Goal: Information Seeking & Learning: Learn about a topic

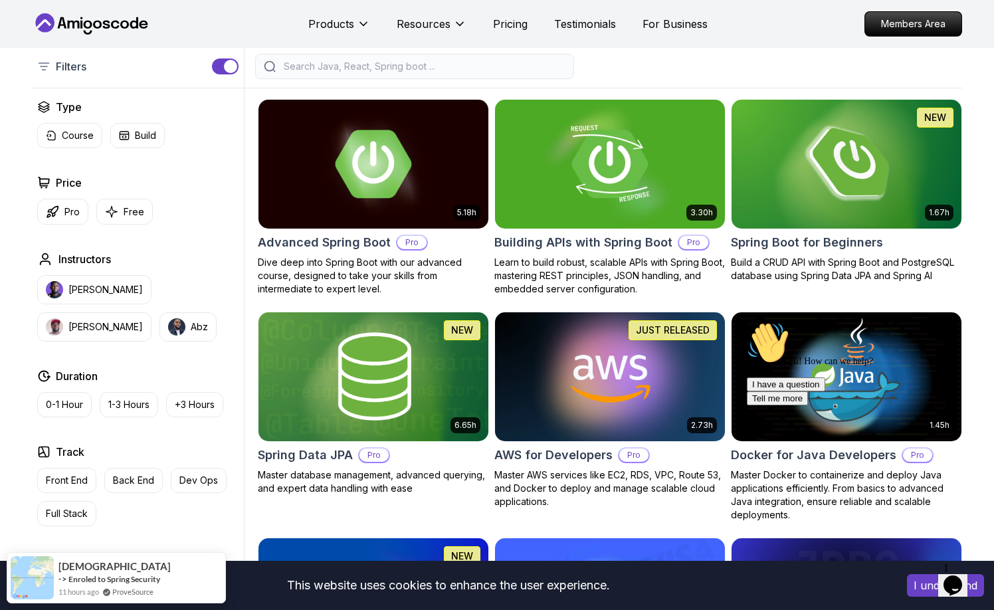
scroll to position [332, 0]
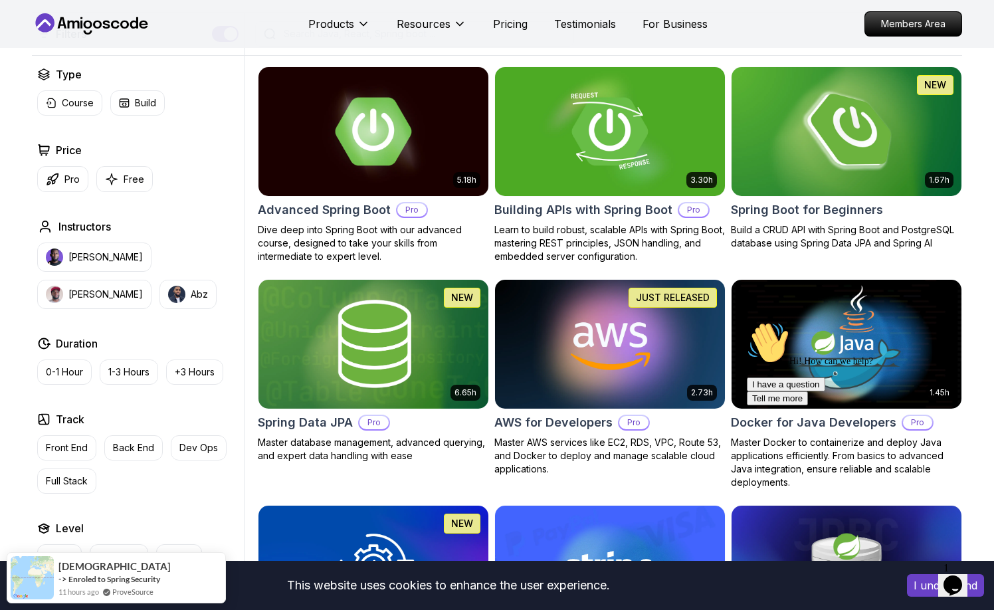
click at [839, 207] on h2 "Spring Boot for Beginners" at bounding box center [807, 210] width 152 height 19
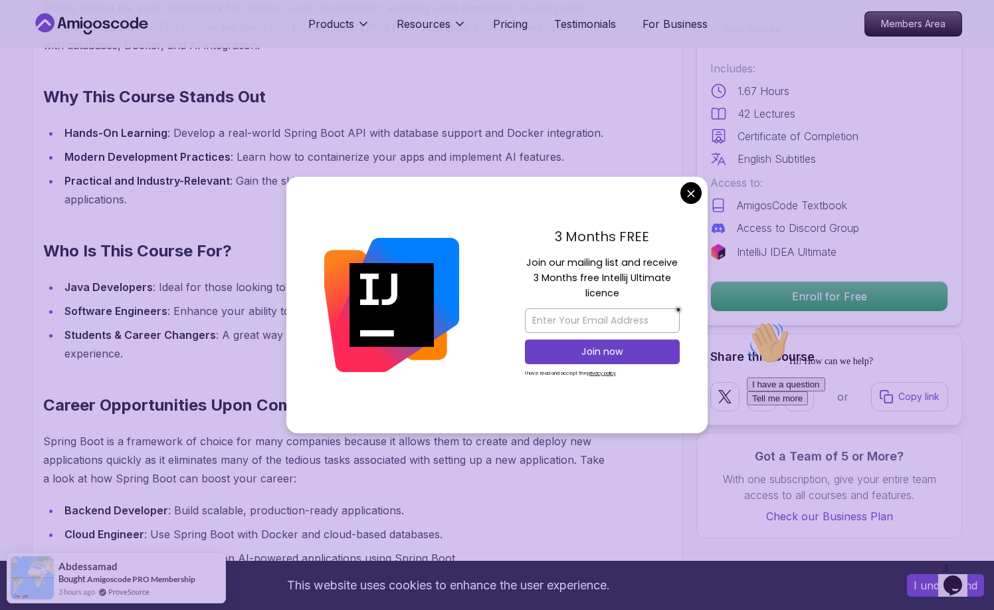
scroll to position [930, 0]
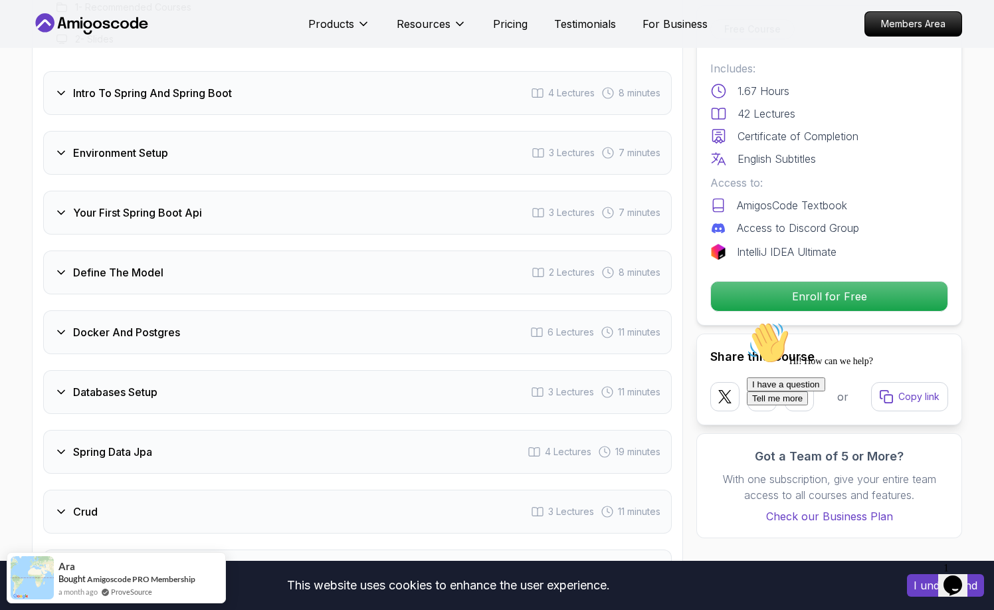
scroll to position [1794, 0]
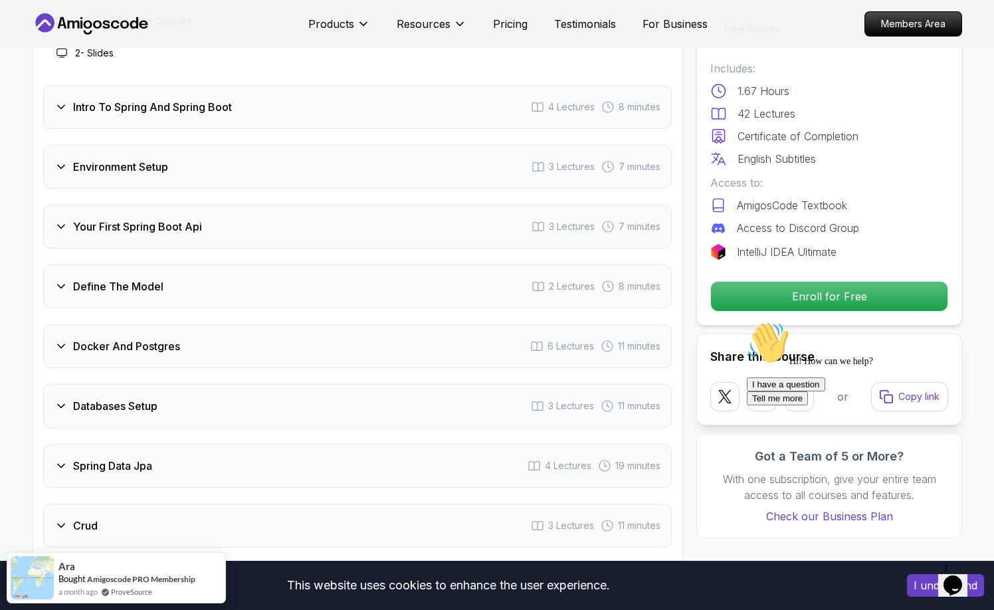
click at [107, 278] on h3 "Define The Model" at bounding box center [118, 286] width 90 height 16
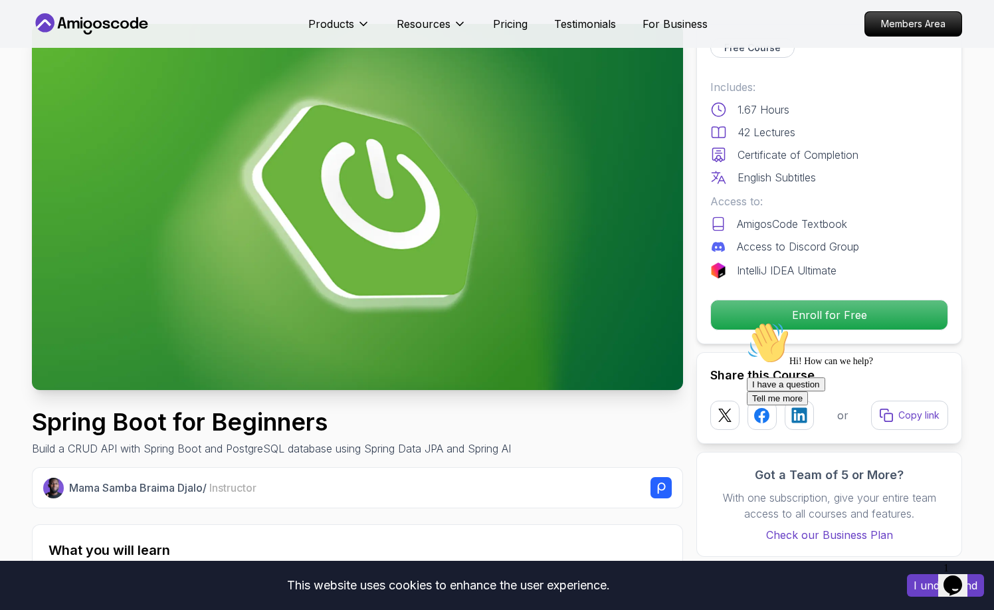
scroll to position [133, 0]
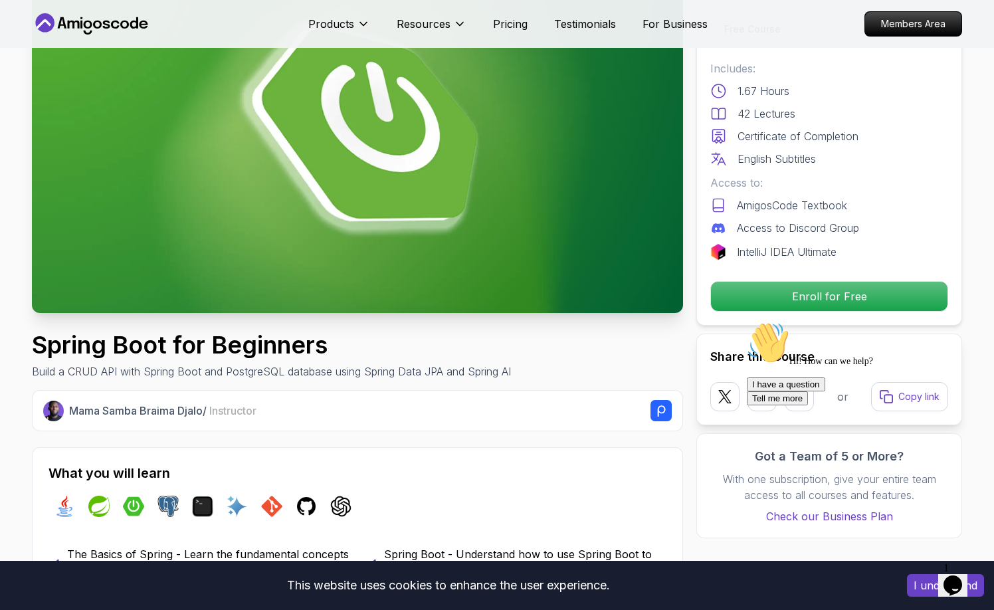
drag, startPoint x: 967, startPoint y: 417, endPoint x: 1708, endPoint y: 733, distance: 806.3
click at [747, 322] on icon "Chat attention grabber" at bounding box center [747, 322] width 0 height 0
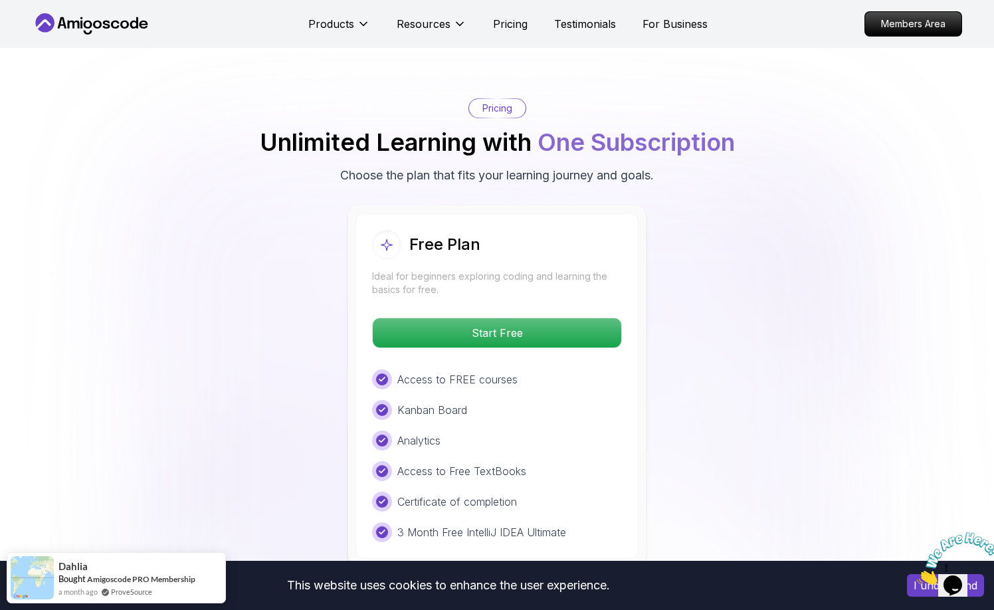
scroll to position [2591, 0]
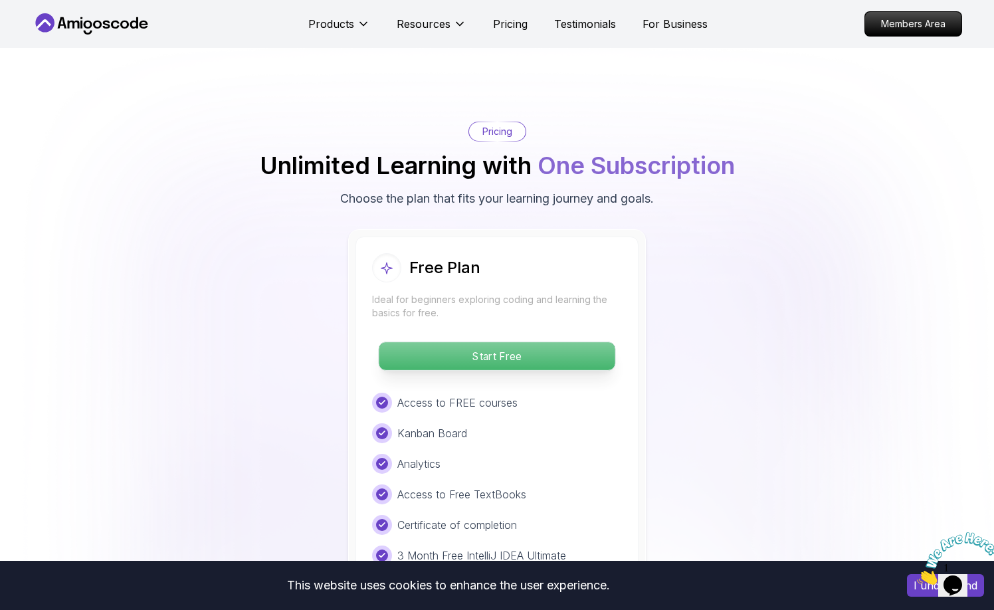
click at [515, 342] on p "Start Free" at bounding box center [497, 356] width 236 height 28
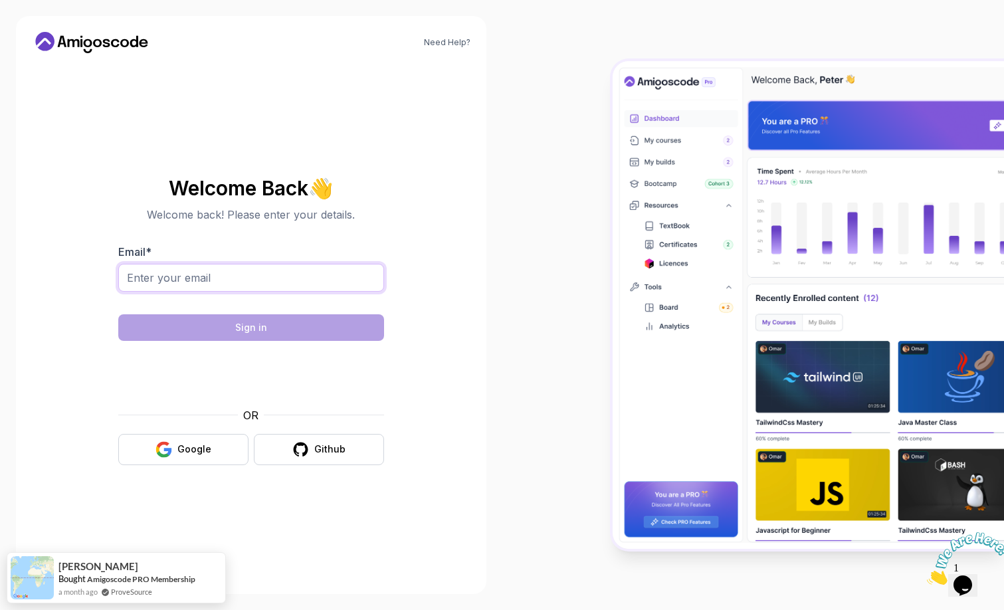
click at [201, 280] on input "Email *" at bounding box center [251, 278] width 266 height 28
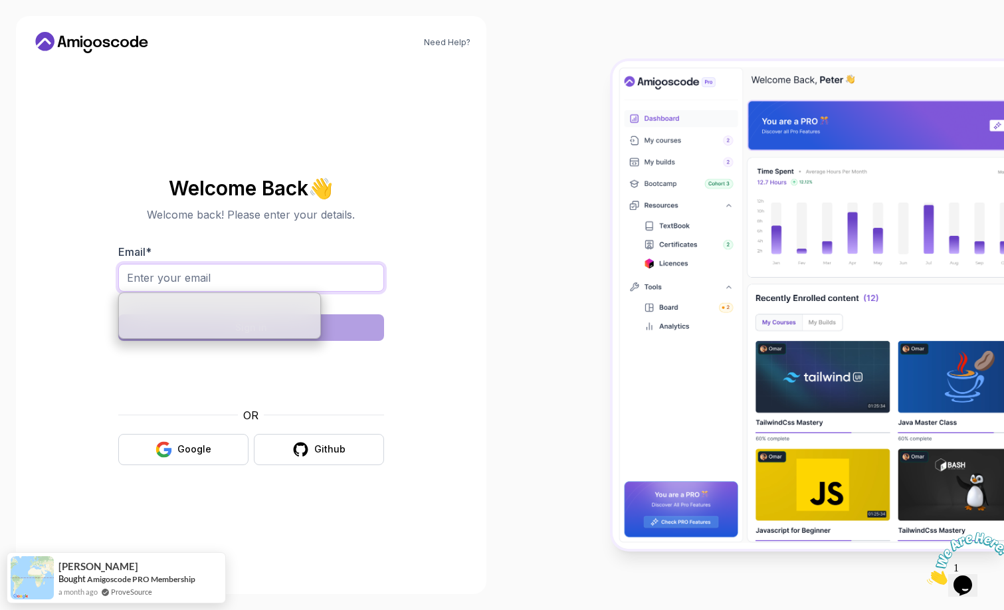
click at [199, 270] on input "Email *" at bounding box center [251, 278] width 266 height 28
click at [158, 270] on input "Email *" at bounding box center [251, 278] width 266 height 28
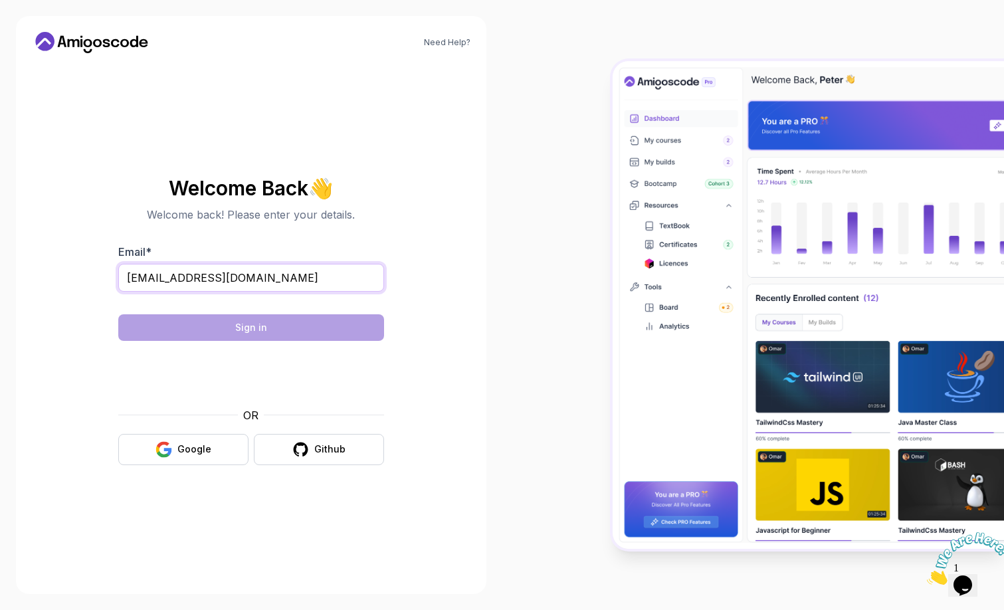
type input "[EMAIL_ADDRESS][DOMAIN_NAME]"
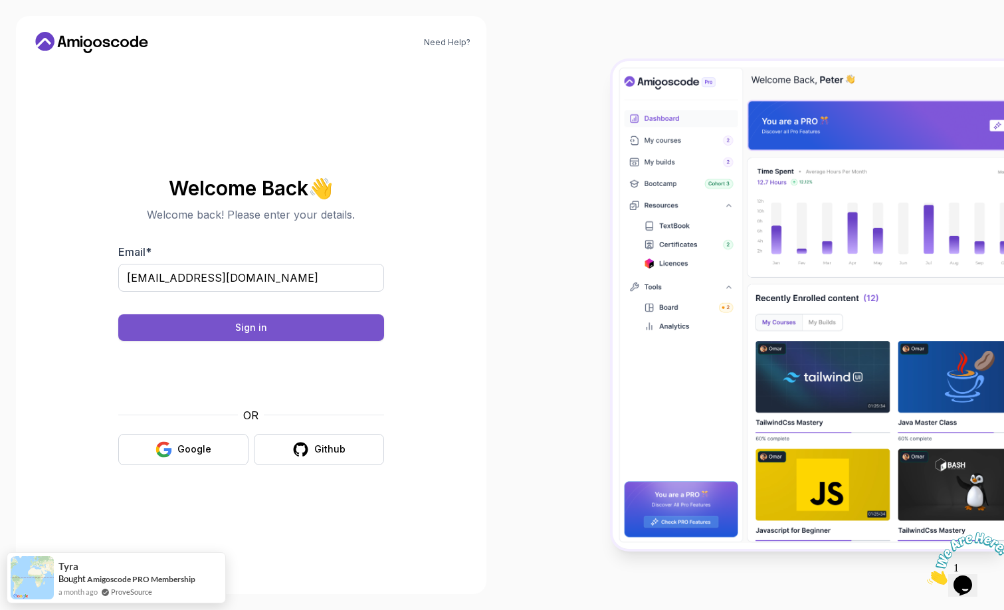
click at [243, 330] on div "Sign in" at bounding box center [251, 327] width 32 height 13
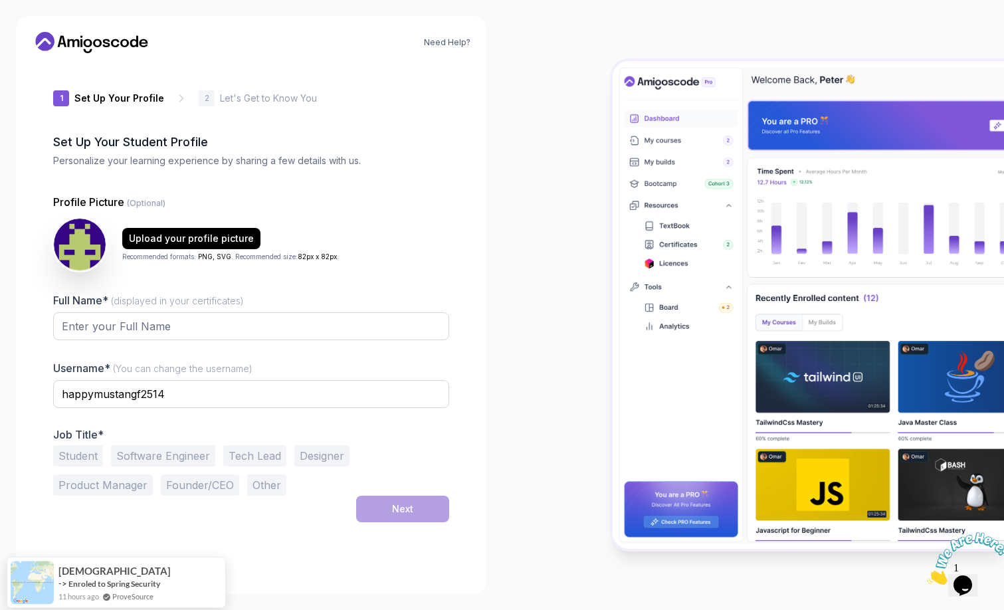
click at [174, 456] on button "Software Engineer" at bounding box center [163, 455] width 104 height 21
click at [174, 401] on input "happymustangf2514" at bounding box center [251, 394] width 396 height 28
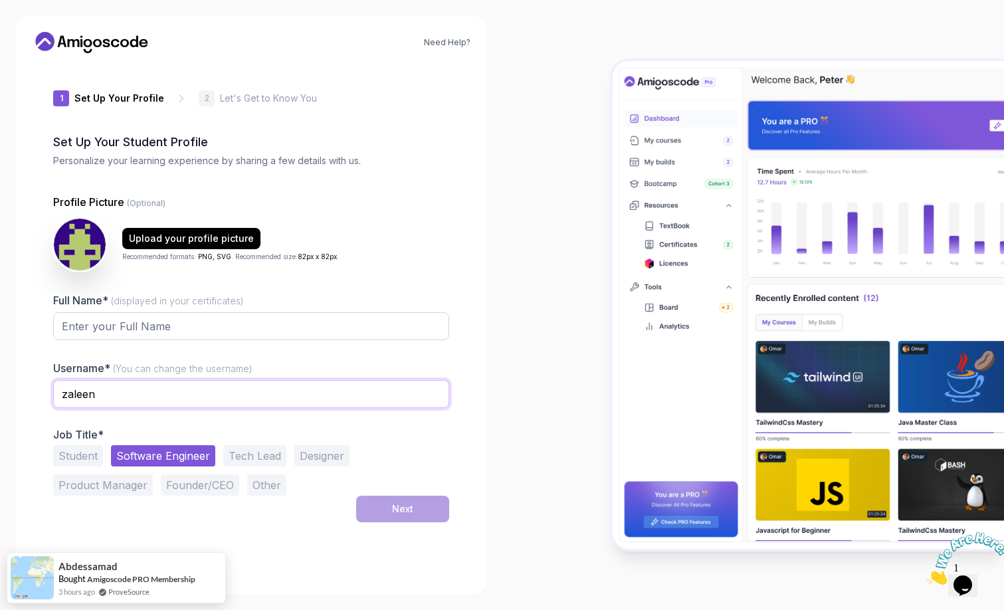
type input "zaleen"
click at [169, 313] on input "Full Name* (displayed in your certificates)" at bounding box center [251, 326] width 396 height 28
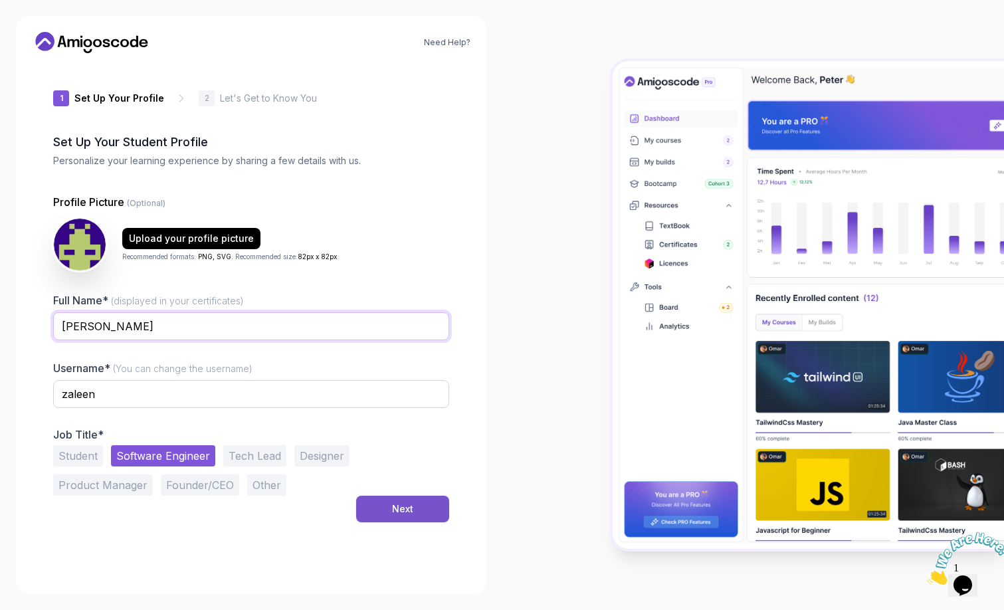
type input "Tasha Gooch"
click at [403, 508] on div "Next" at bounding box center [402, 508] width 21 height 13
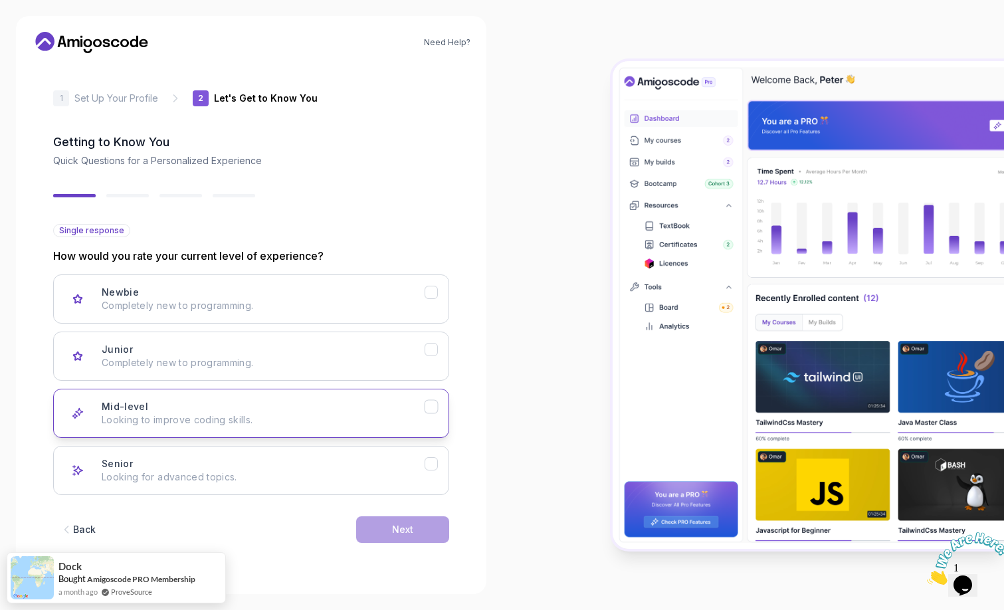
click at [434, 405] on icon "Mid-level" at bounding box center [430, 406] width 7 height 5
click at [406, 531] on div "Next" at bounding box center [402, 529] width 21 height 13
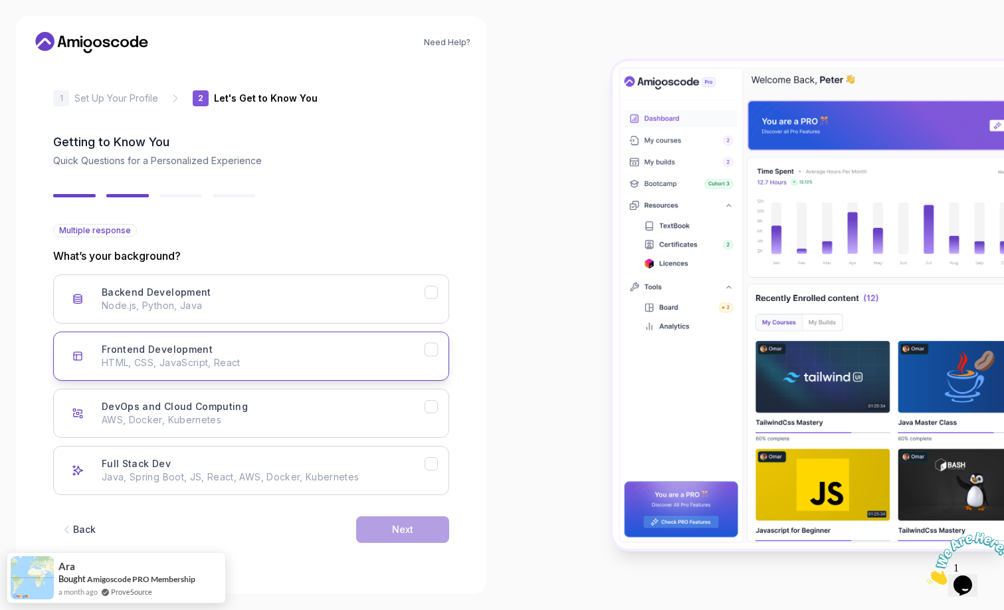
click at [436, 353] on icon "Frontend Development" at bounding box center [431, 349] width 13 height 13
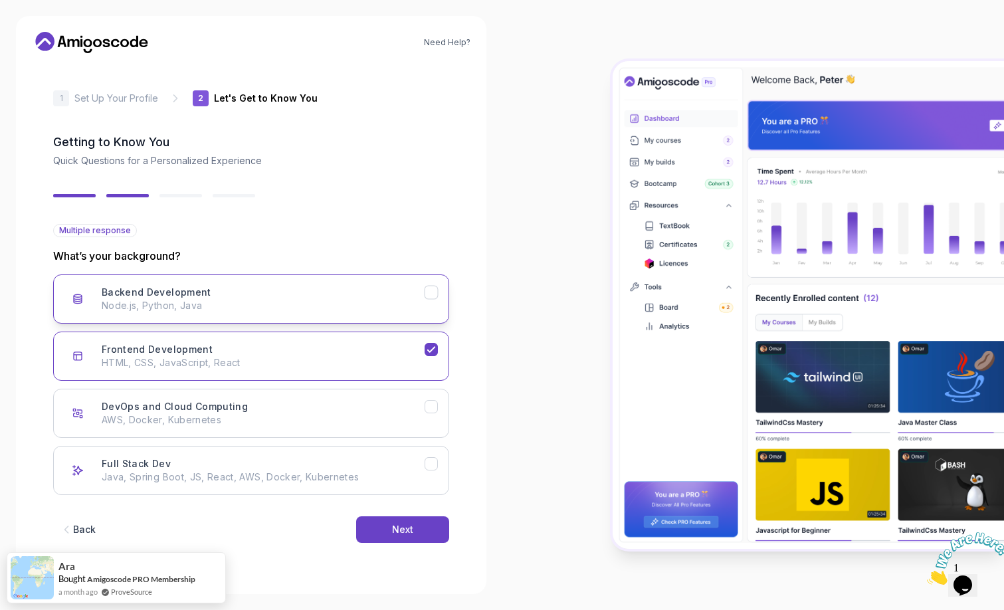
click at [427, 290] on icon "Backend Development" at bounding box center [431, 292] width 13 height 13
click at [411, 526] on div "Next" at bounding box center [402, 529] width 21 height 13
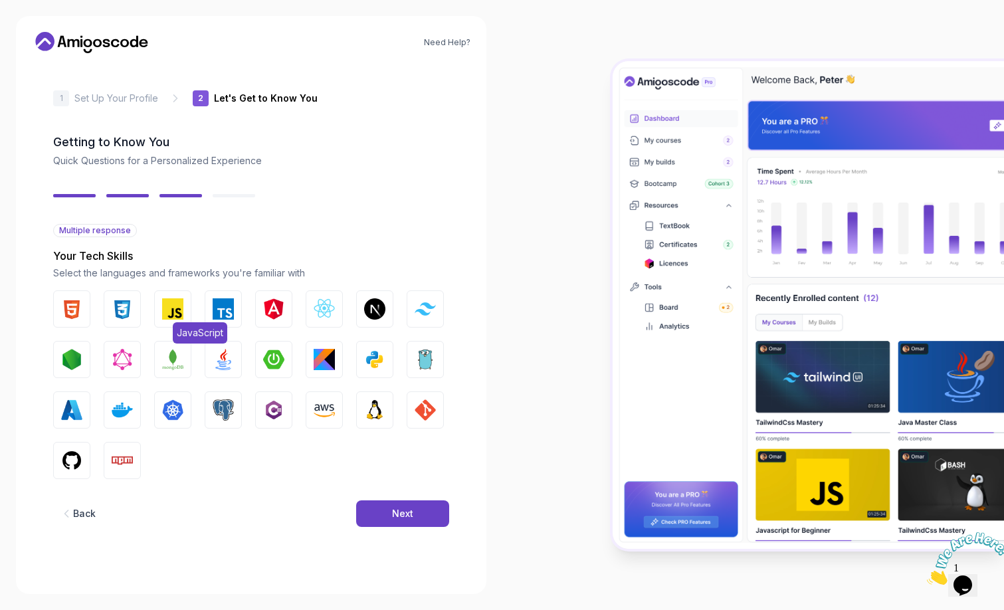
click at [173, 310] on img "button" at bounding box center [172, 308] width 21 height 21
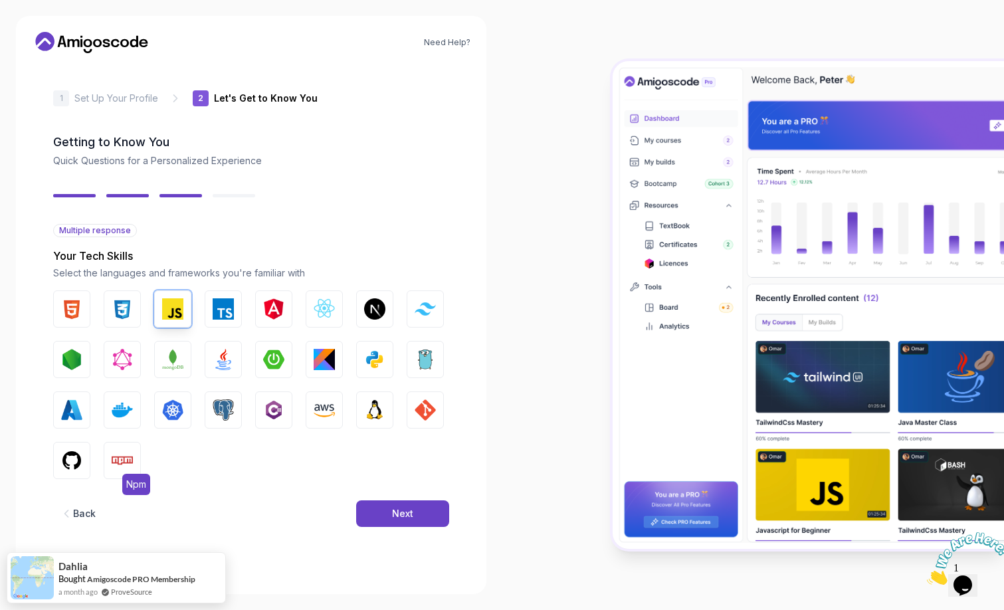
click at [118, 457] on img "button" at bounding box center [122, 460] width 21 height 21
click at [72, 405] on img "button" at bounding box center [71, 409] width 21 height 21
click at [320, 300] on img "button" at bounding box center [324, 308] width 21 height 21
click at [231, 358] on img "button" at bounding box center [223, 359] width 21 height 21
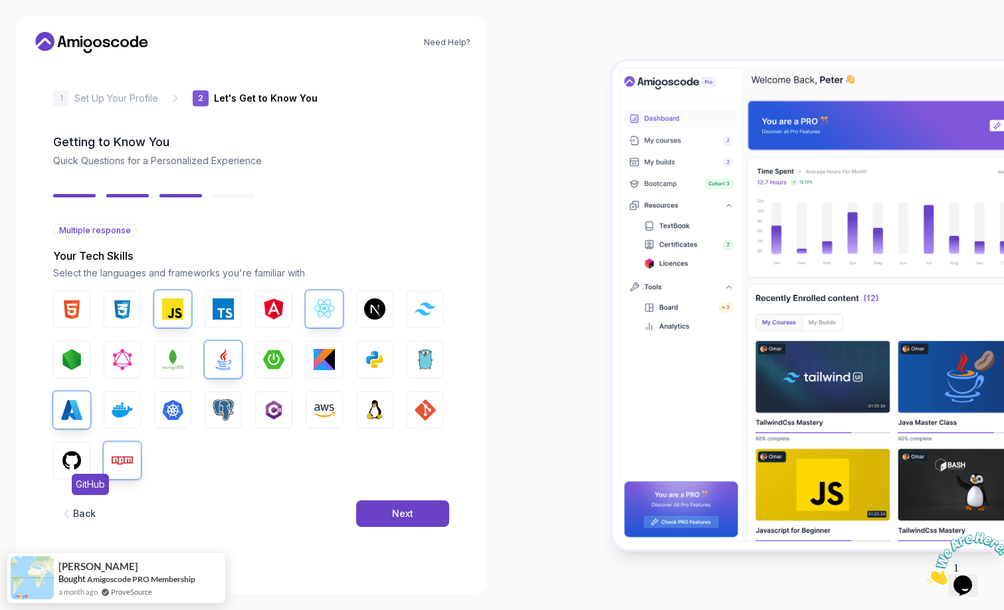
click at [76, 455] on img "button" at bounding box center [71, 460] width 21 height 21
click at [169, 401] on img "button" at bounding box center [172, 409] width 21 height 21
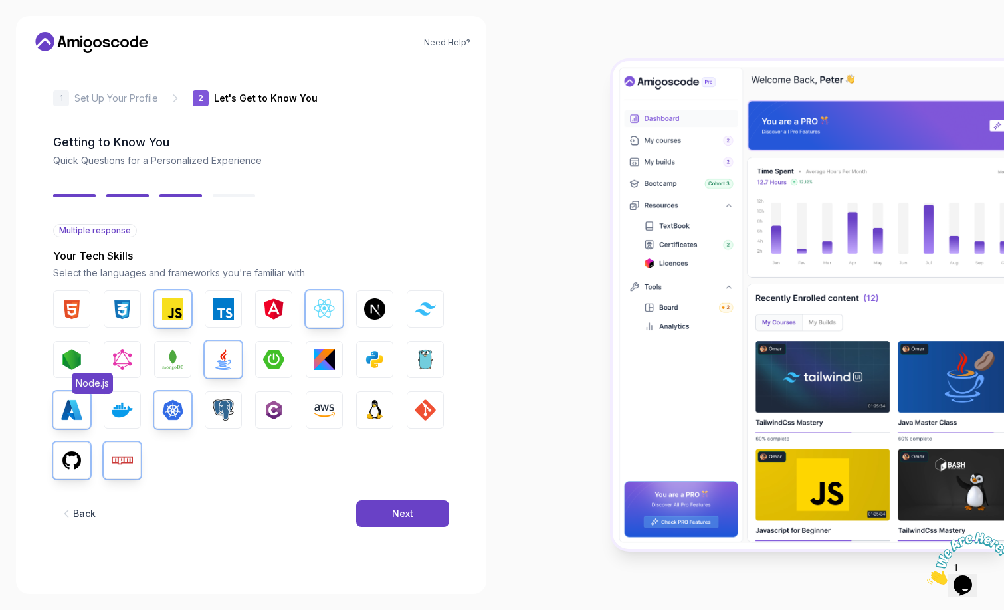
click at [70, 354] on img "button" at bounding box center [71, 359] width 21 height 21
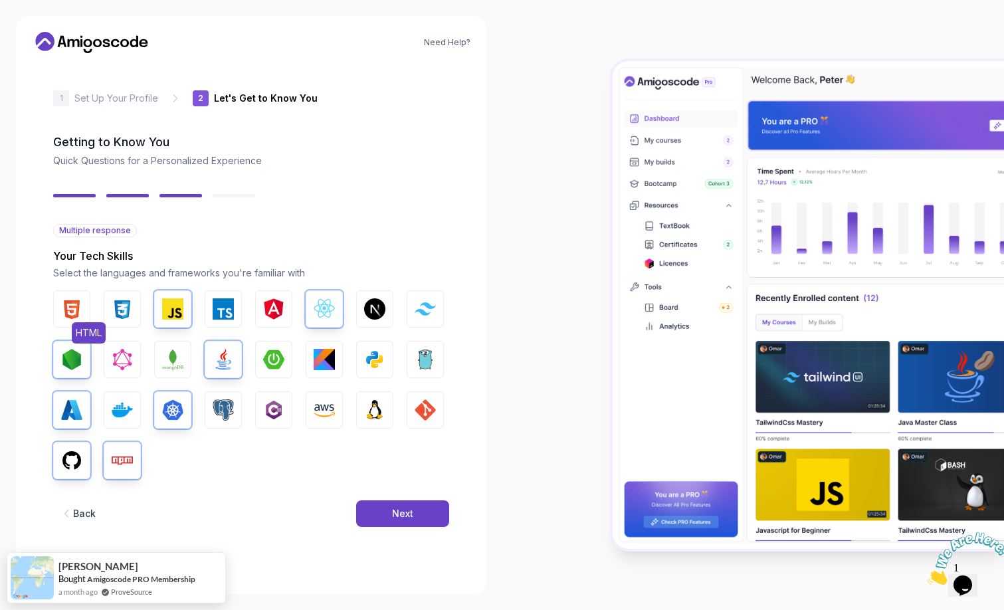
click at [76, 309] on img "button" at bounding box center [71, 308] width 21 height 21
click at [134, 304] on button "CSS" at bounding box center [122, 308] width 37 height 37
click at [401, 510] on div "Next" at bounding box center [402, 513] width 21 height 13
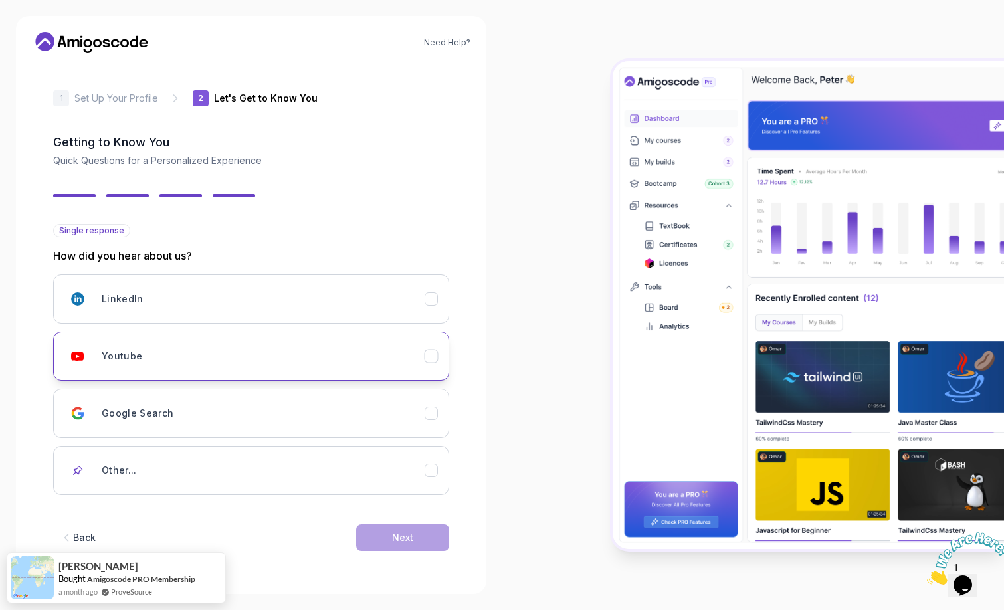
click at [435, 355] on icon "Youtube" at bounding box center [431, 356] width 13 height 13
click at [413, 531] on button "Next" at bounding box center [402, 537] width 93 height 27
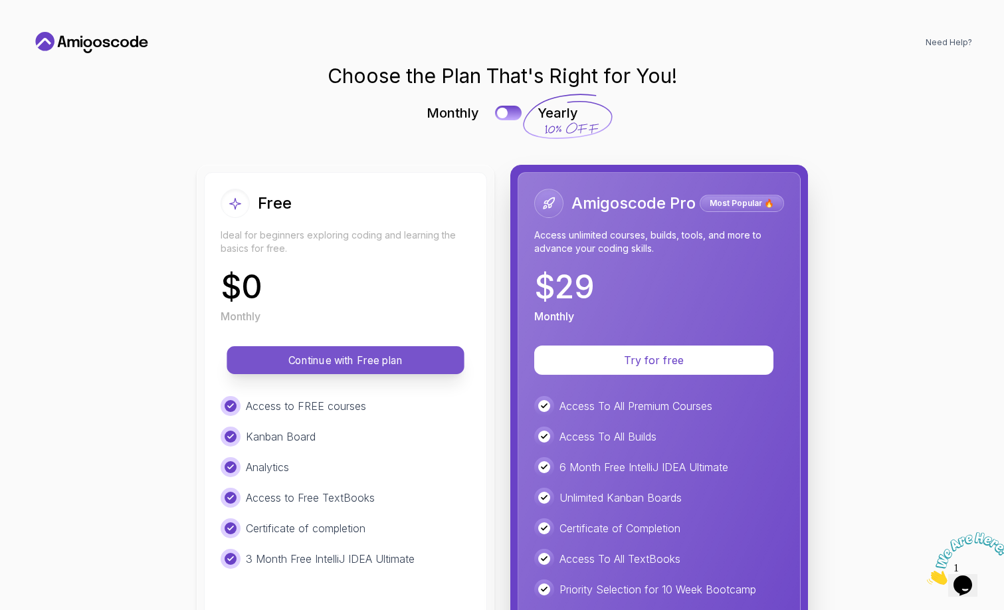
click at [322, 354] on p "Continue with Free plan" at bounding box center [345, 360] width 207 height 15
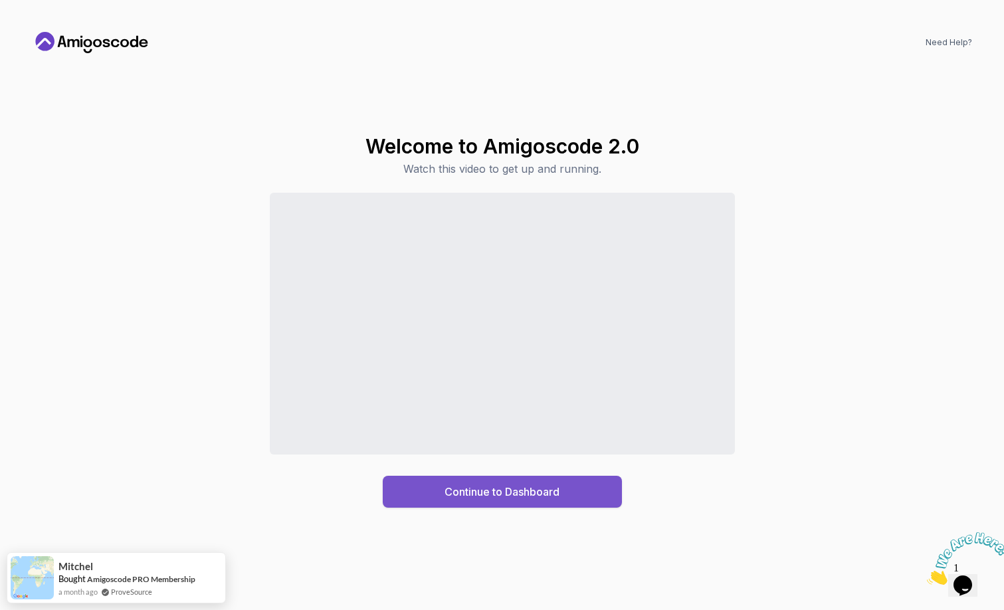
click at [488, 498] on div "Continue to Dashboard" at bounding box center [501, 492] width 115 height 16
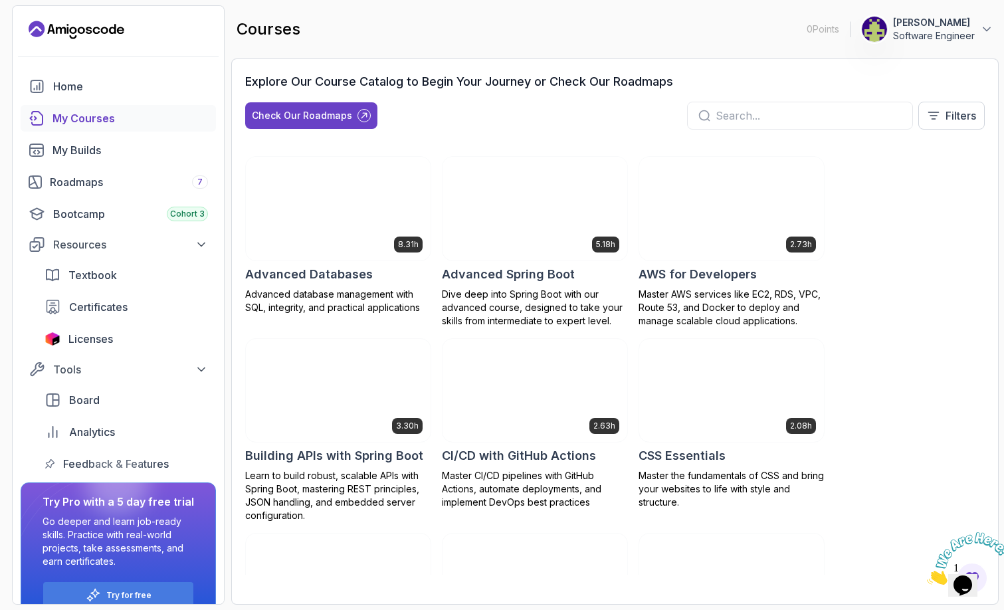
scroll to position [66, 0]
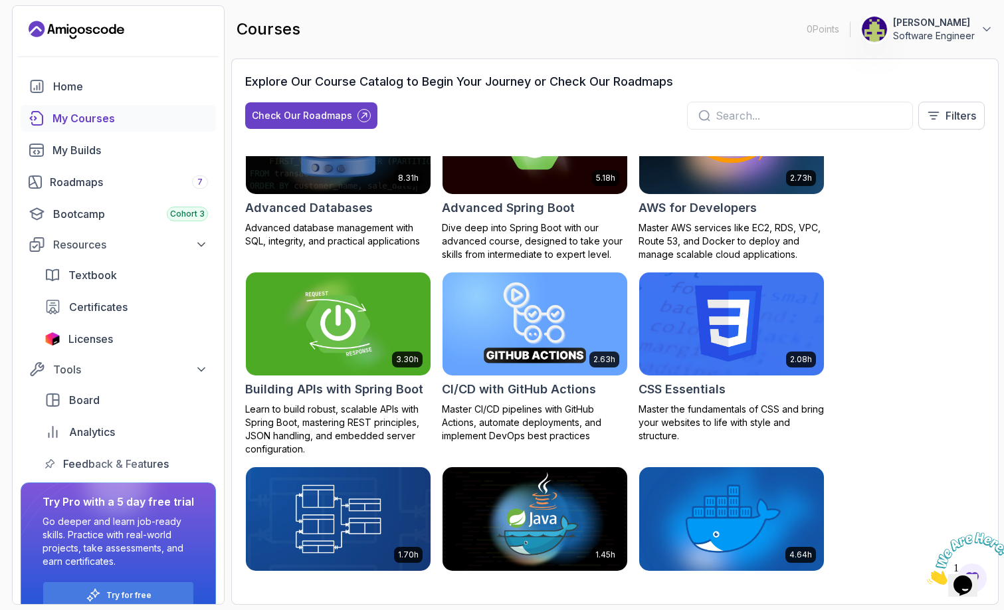
click at [347, 326] on img at bounding box center [338, 324] width 194 height 108
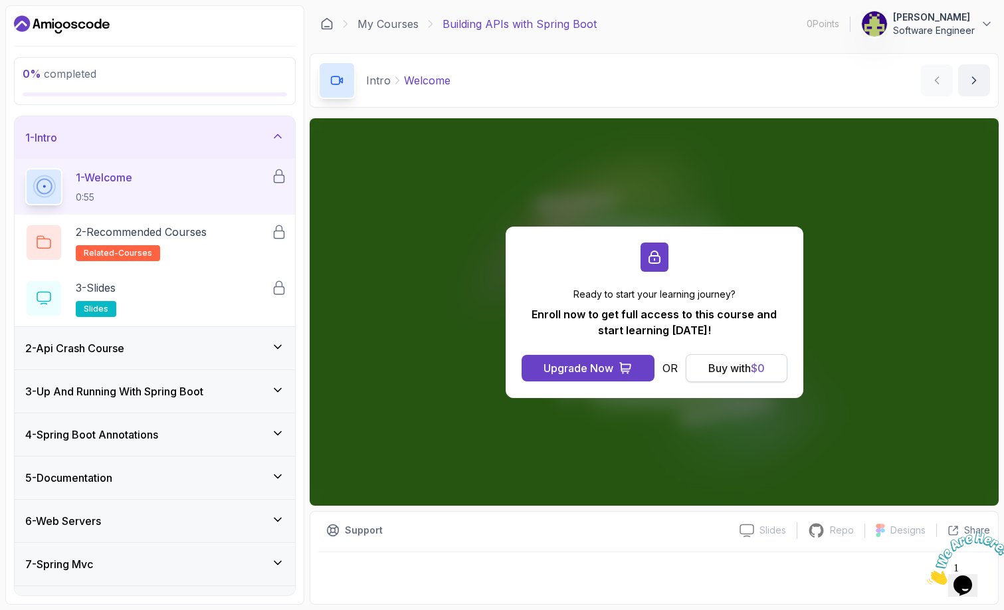
click at [737, 369] on div "Buy with $ 0" at bounding box center [736, 368] width 56 height 16
click at [733, 375] on div "Buy with $ 0" at bounding box center [736, 368] width 56 height 16
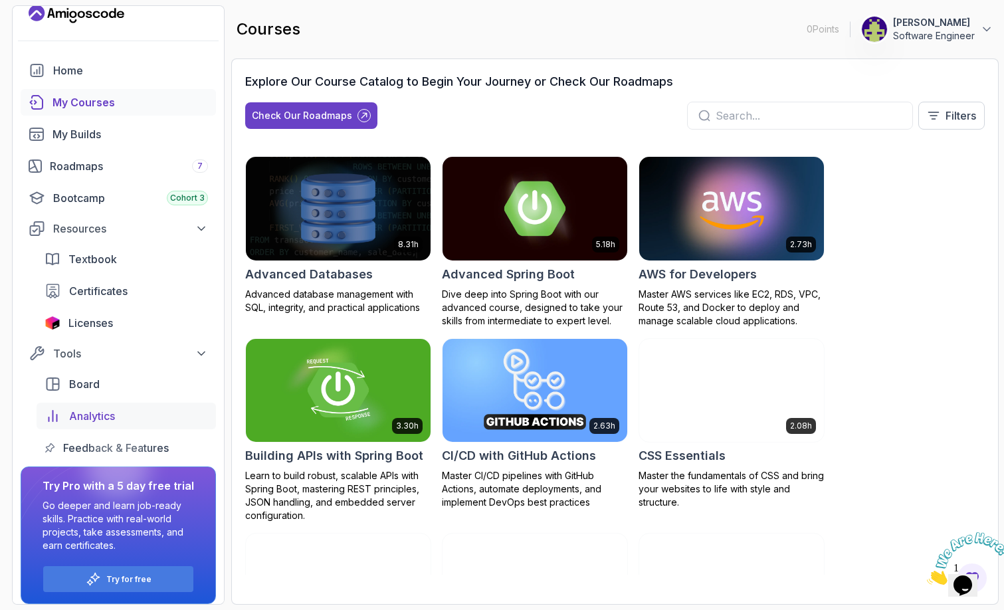
scroll to position [24, 0]
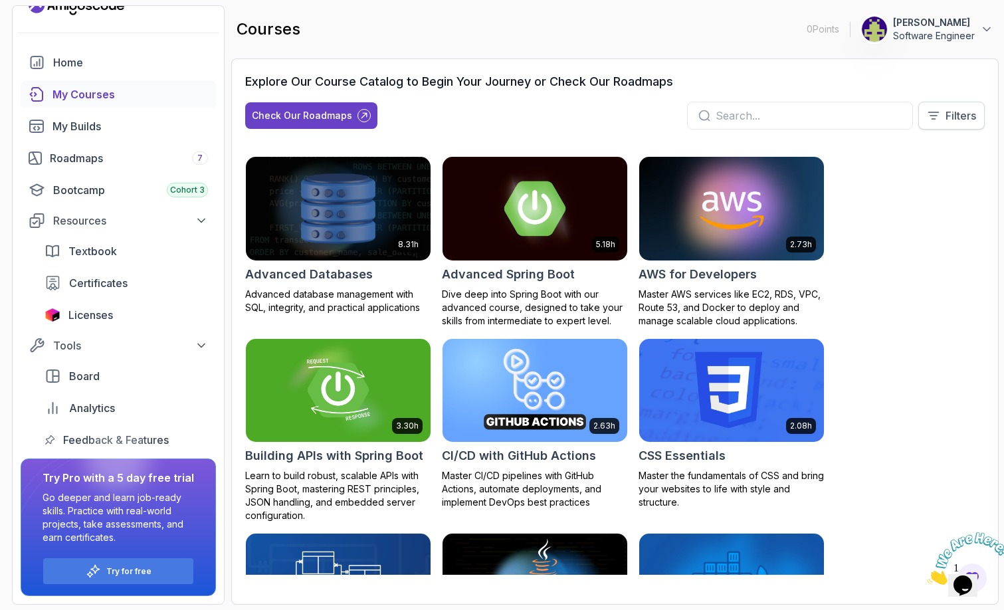
click at [955, 117] on p "Filters" at bounding box center [960, 116] width 31 height 16
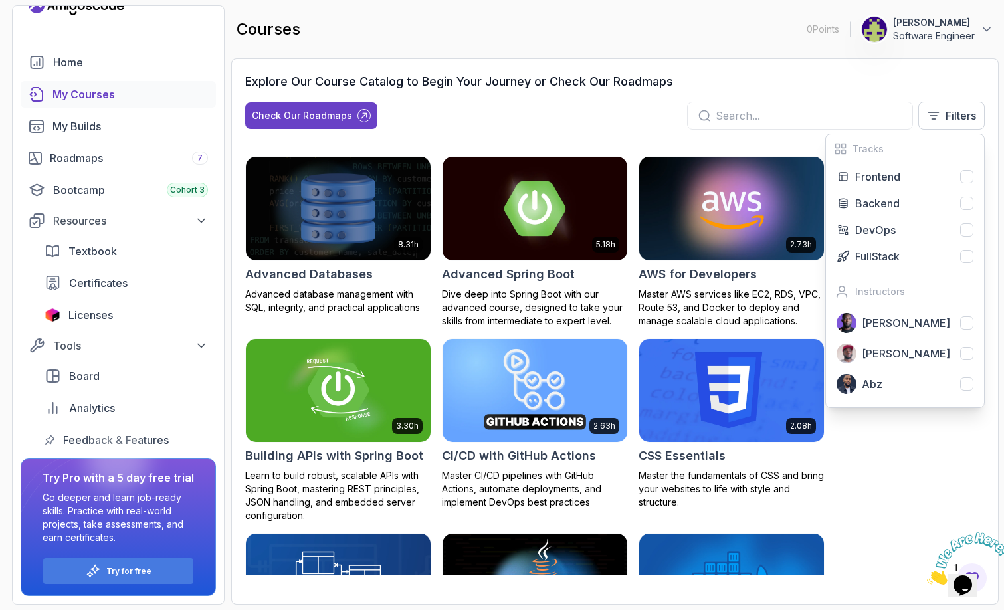
click at [874, 506] on div "8.31h Advanced Databases Advanced database management with SQL, integrity, and …" at bounding box center [614, 365] width 739 height 419
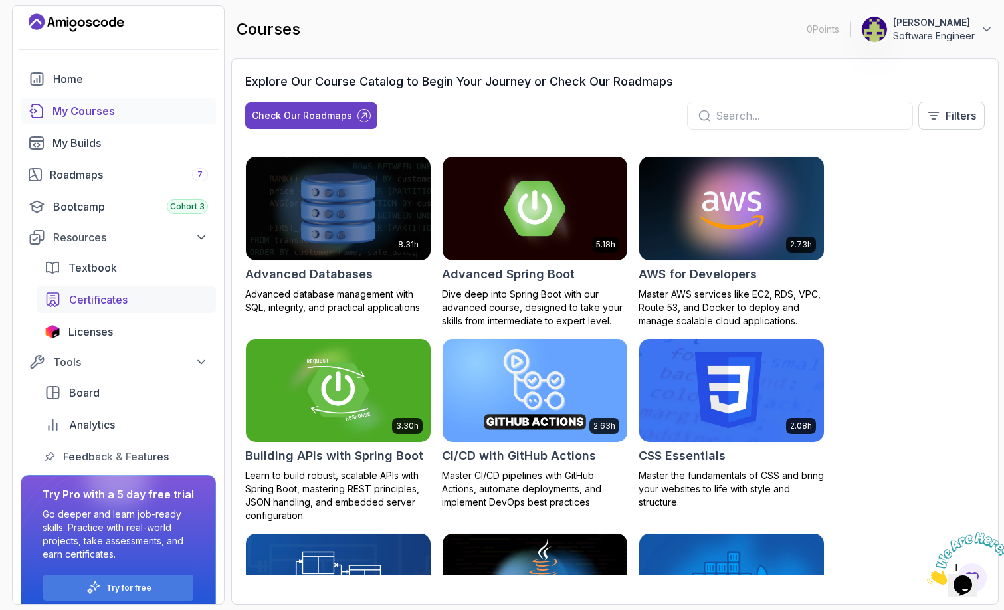
scroll to position [0, 0]
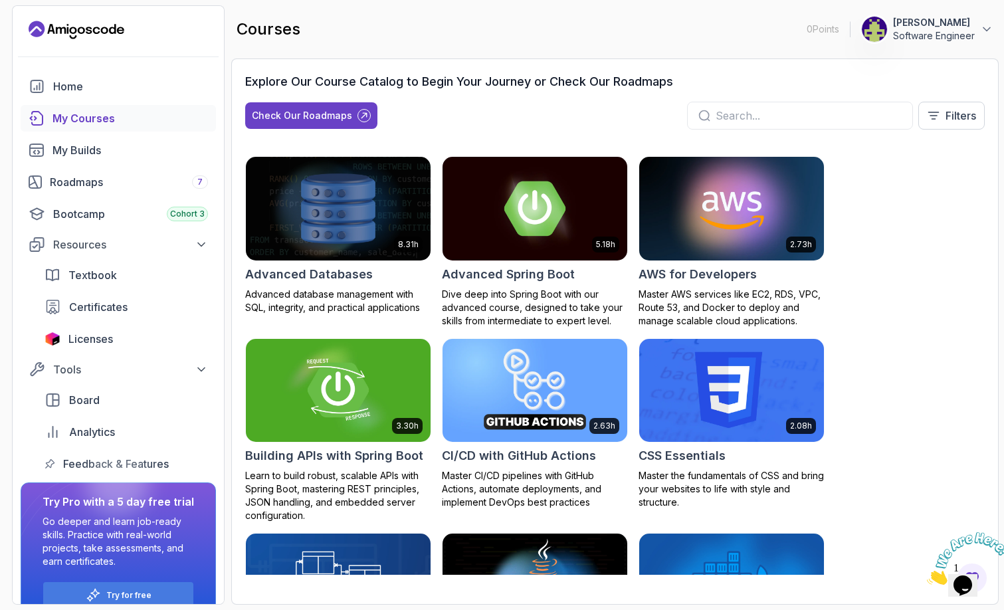
click at [579, 94] on div "Explore Our Course Catalog to Begin Your Journey or Check Our Roadmaps Check Ou…" at bounding box center [614, 106] width 739 height 68
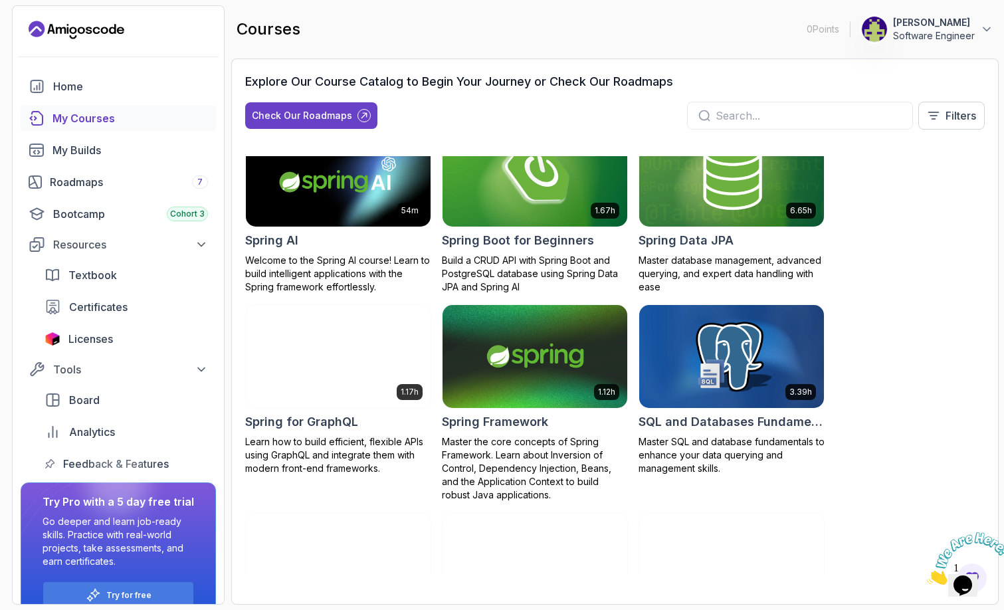
scroll to position [2259, 0]
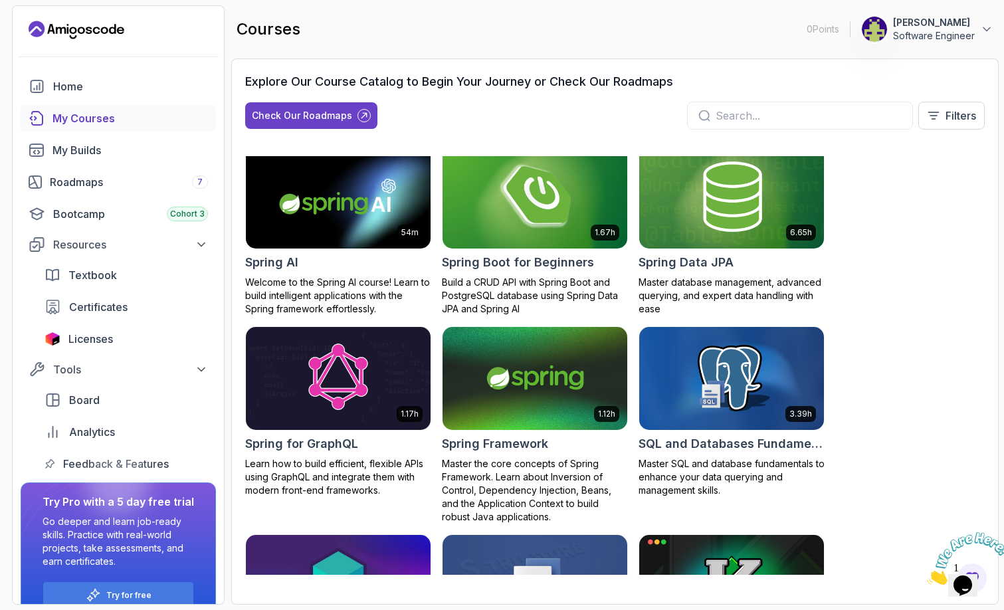
click at [575, 272] on h2 "Spring Boot for Beginners" at bounding box center [518, 262] width 152 height 19
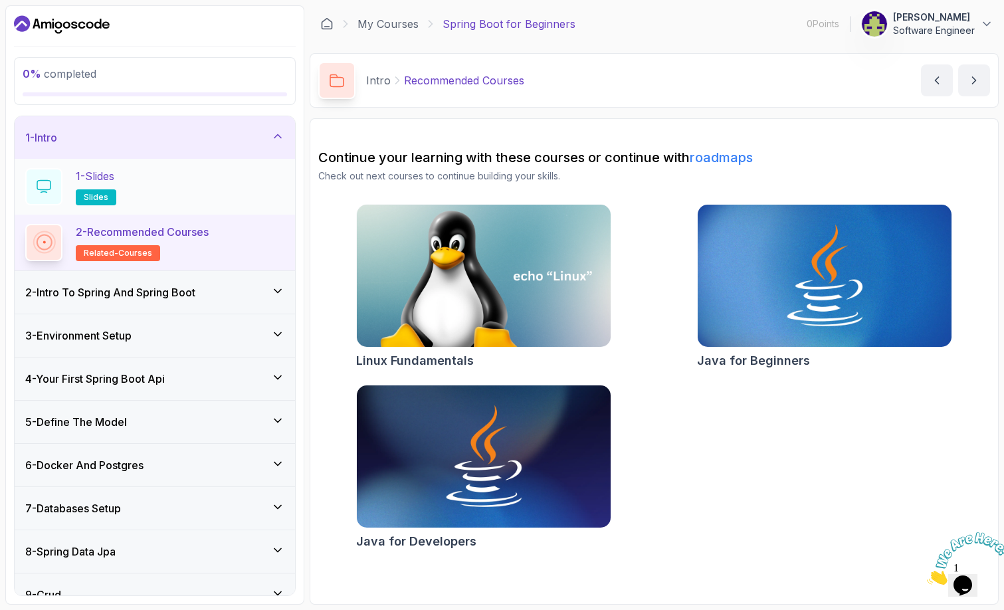
click at [142, 189] on div "1 - Slides slides" at bounding box center [154, 186] width 259 height 37
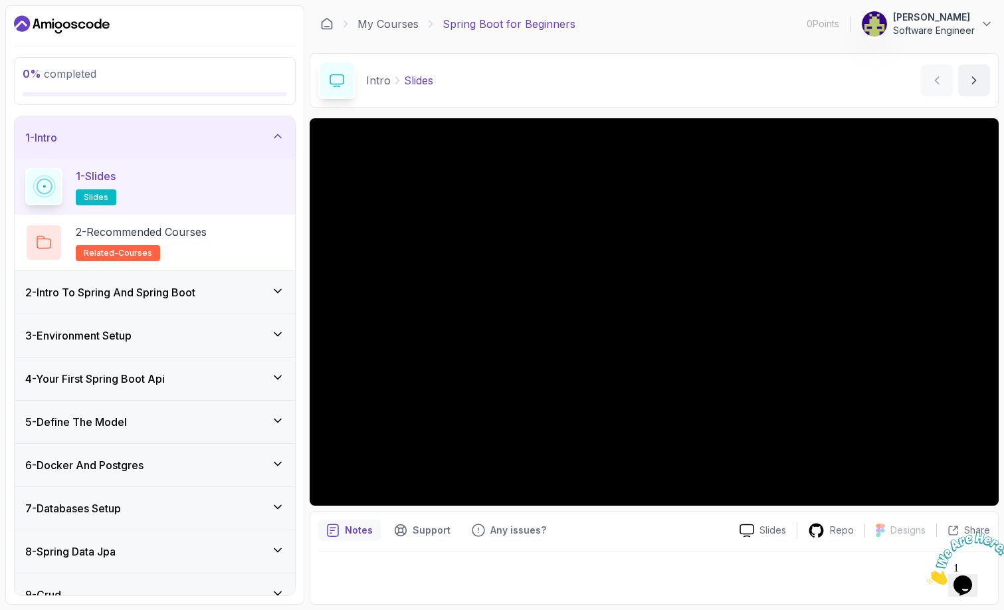
click at [373, 582] on div at bounding box center [654, 574] width 672 height 44
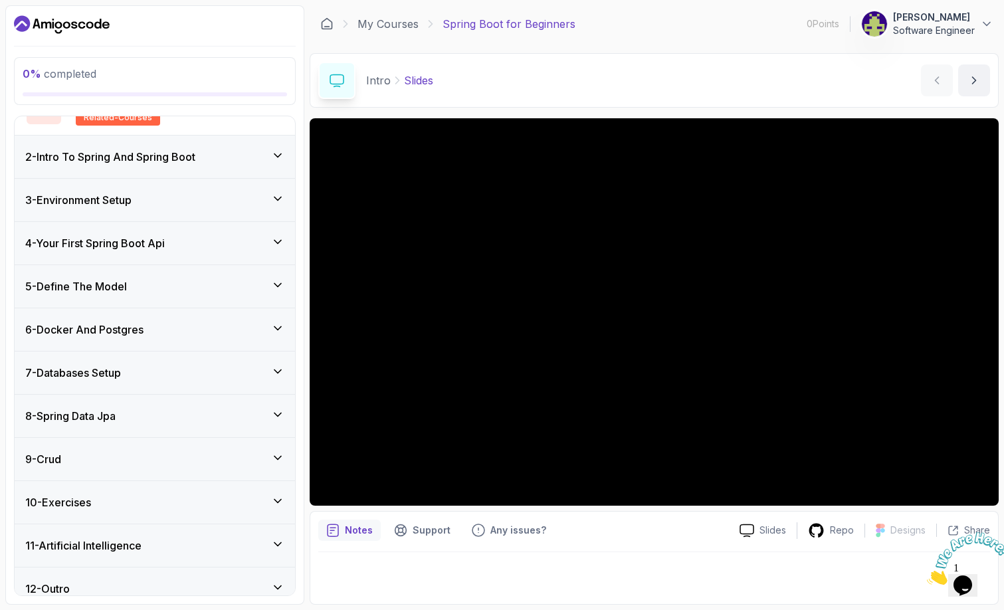
scroll to position [150, 0]
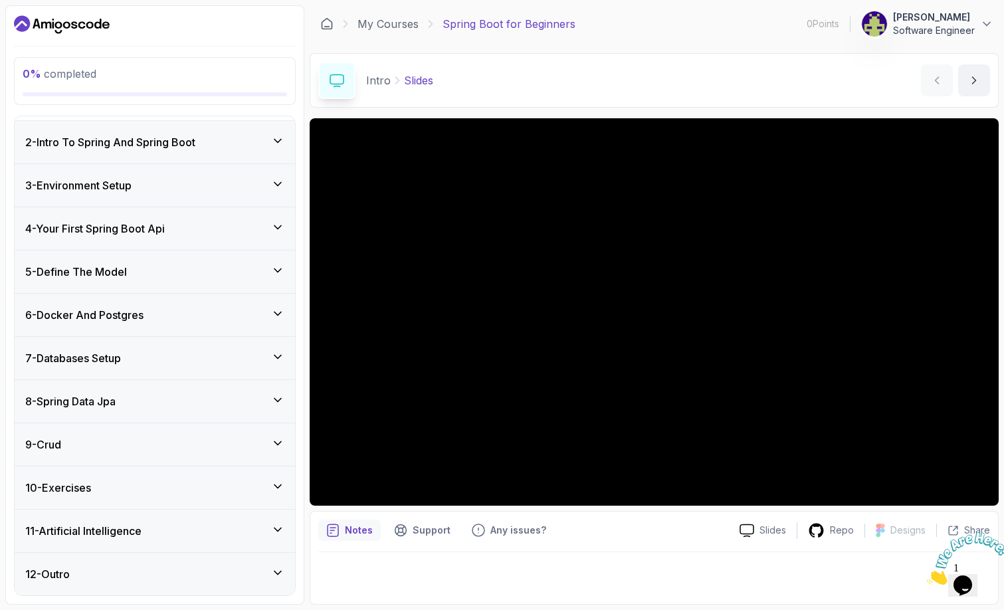
click at [176, 231] on div "4 - Your First Spring Boot Api" at bounding box center [154, 229] width 259 height 16
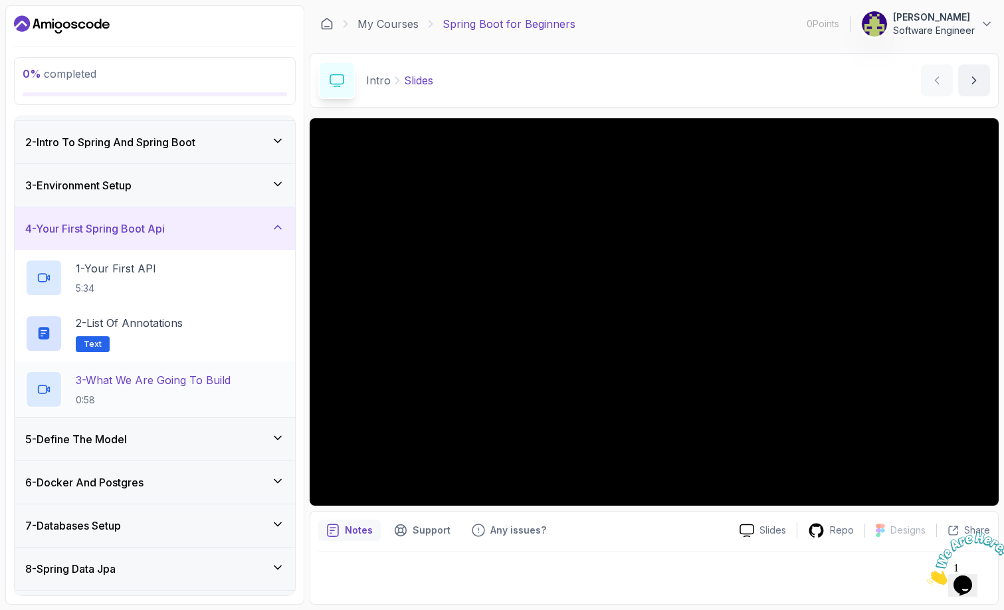
scroll to position [105, 0]
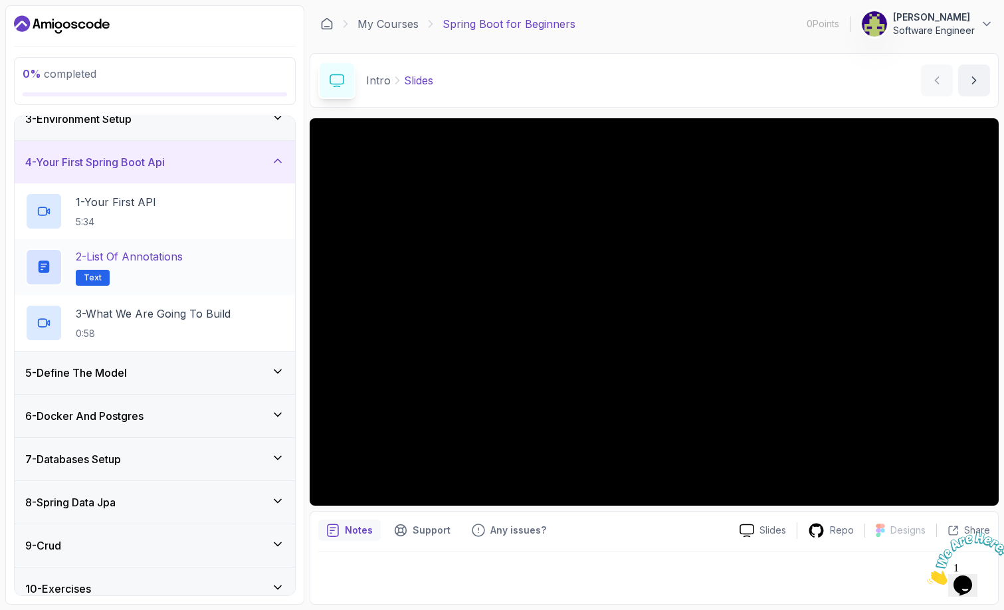
click at [140, 264] on p "2 - List of Annotations" at bounding box center [129, 256] width 107 height 16
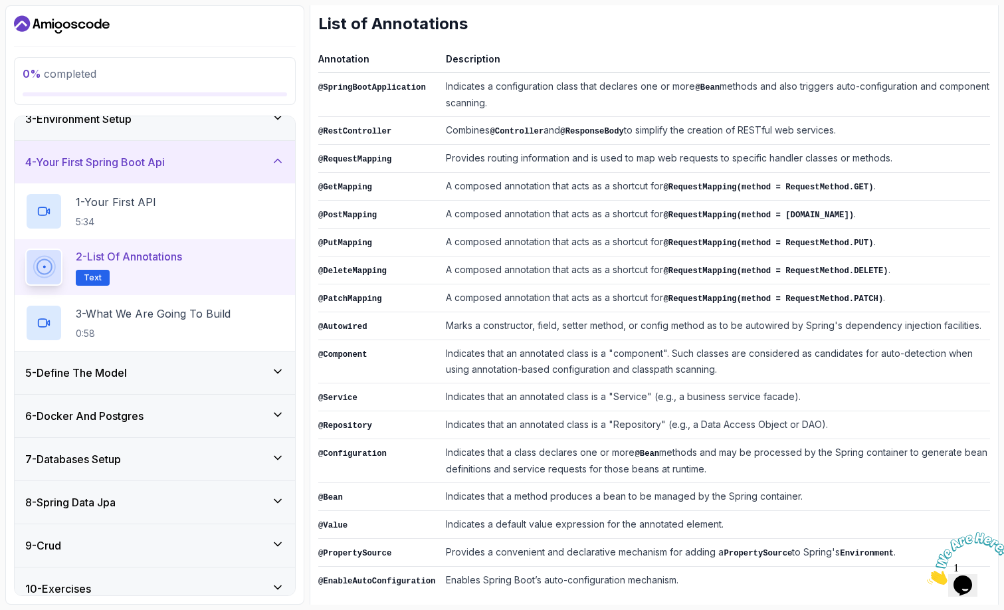
scroll to position [205, 0]
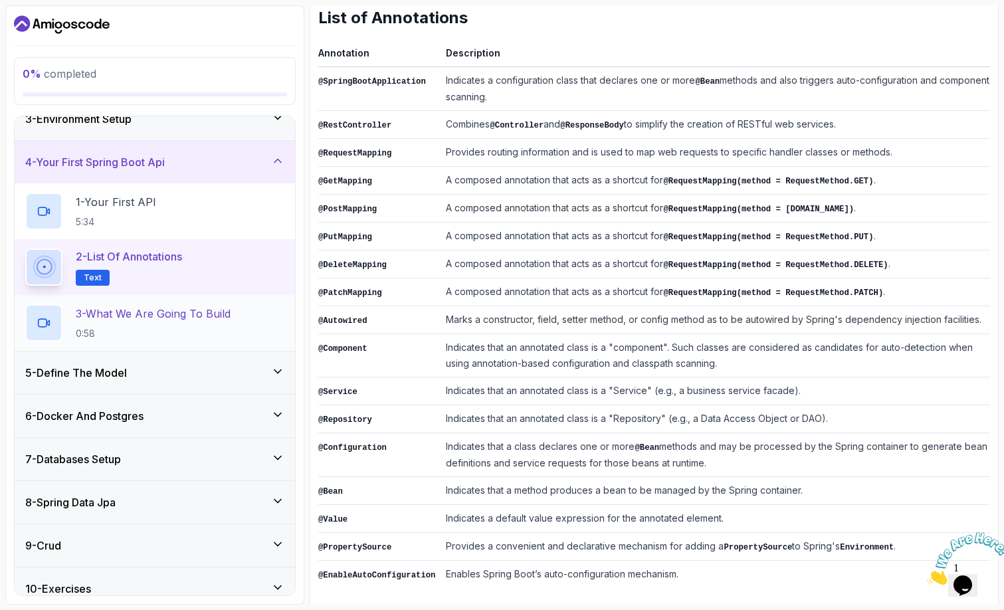
click at [118, 322] on h2 "3 - What We Are Going To Build 0:58" at bounding box center [153, 323] width 155 height 35
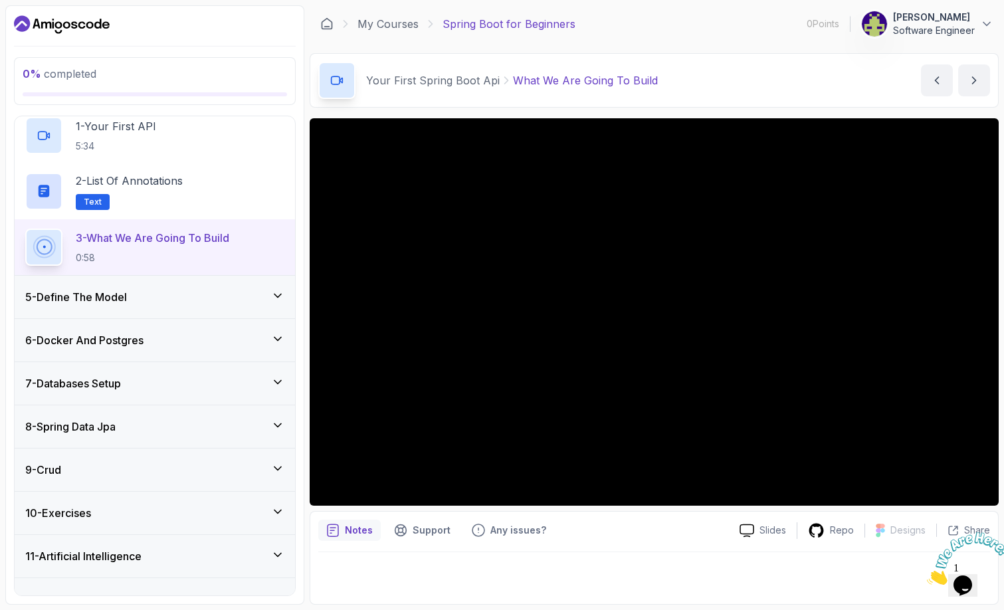
scroll to position [199, 0]
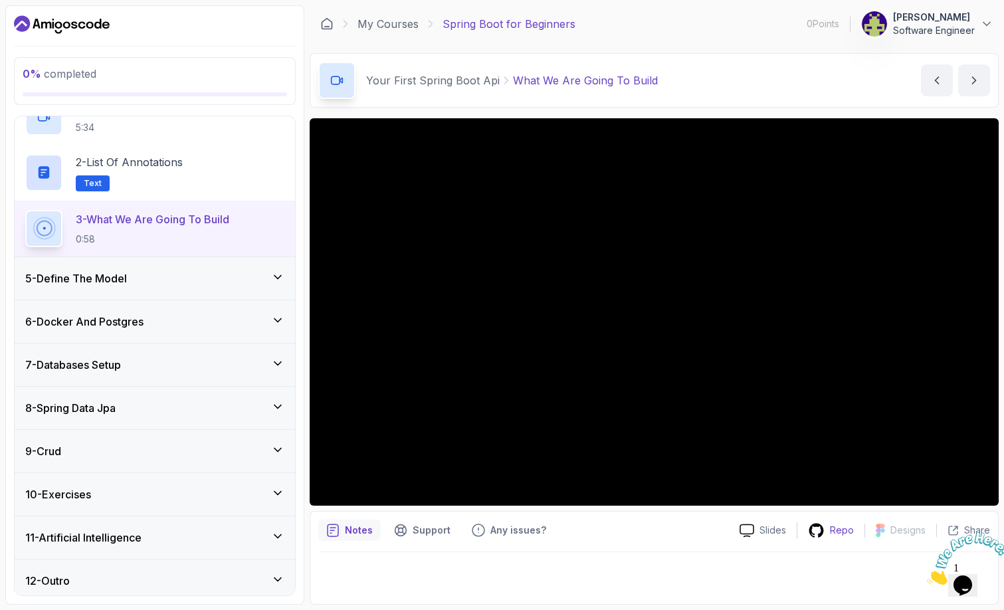
click at [837, 531] on p "Repo" at bounding box center [842, 530] width 24 height 13
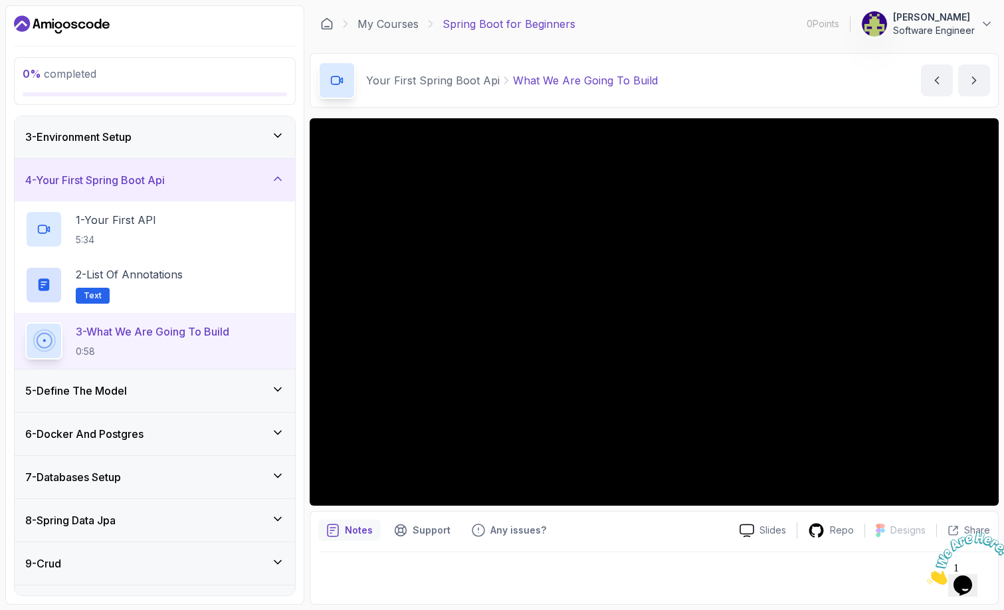
scroll to position [66, 0]
